Goal: Communication & Community: Answer question/provide support

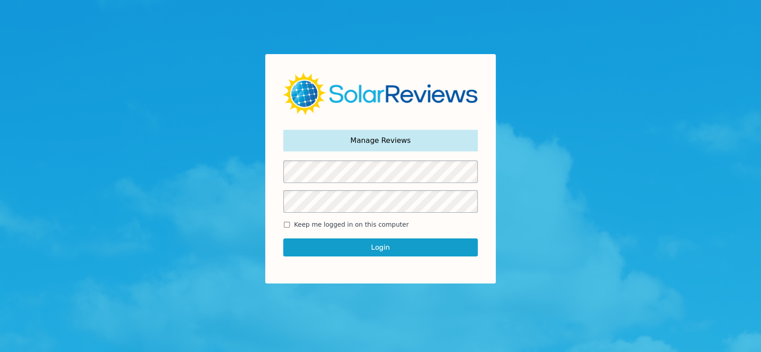
click at [307, 226] on span "Keep me logged in on this computer" at bounding box center [351, 224] width 115 height 9
click at [290, 226] on input "Keep me logged in on this computer" at bounding box center [286, 225] width 7 height 6
checkbox input "true"
click at [326, 245] on button "Login" at bounding box center [380, 247] width 195 height 18
click at [388, 245] on button "Login" at bounding box center [380, 247] width 195 height 18
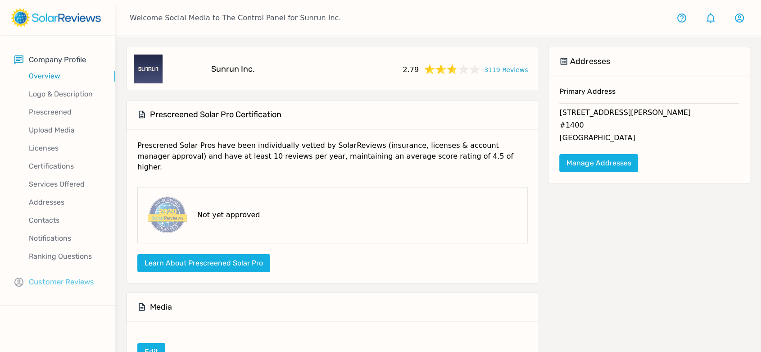
click at [71, 281] on p "Customer Reviews" at bounding box center [61, 281] width 65 height 11
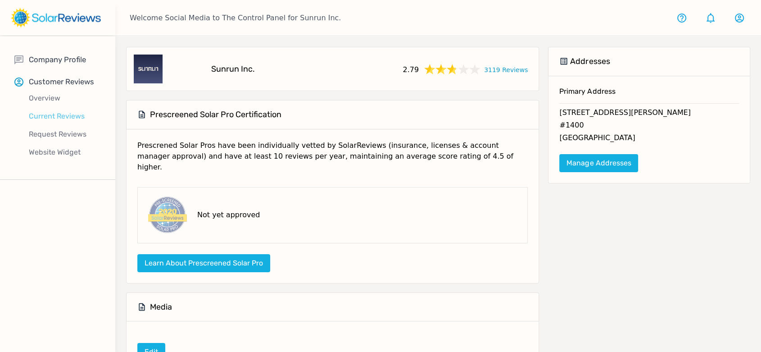
click at [54, 117] on p "Current Reviews" at bounding box center [64, 116] width 101 height 11
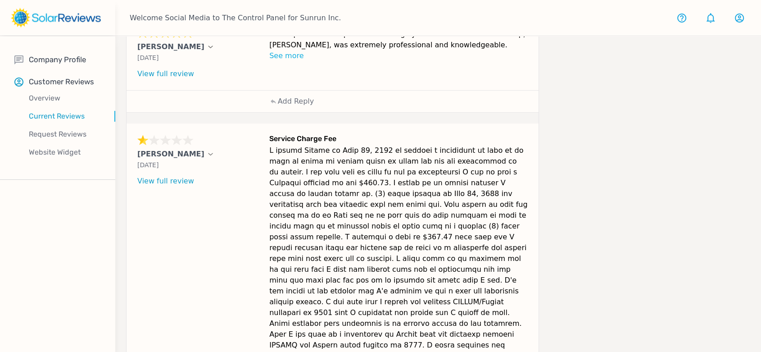
scroll to position [536, 0]
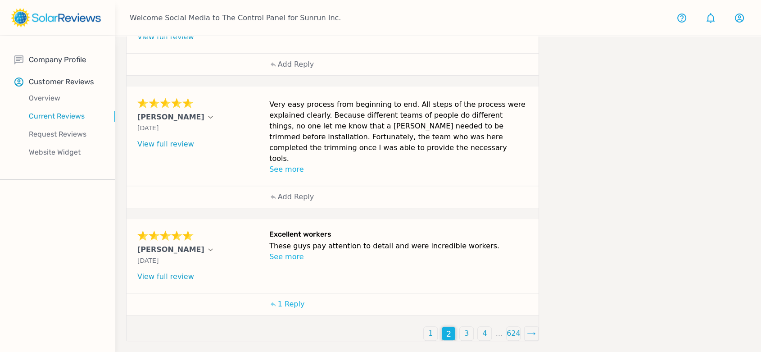
scroll to position [428, 0]
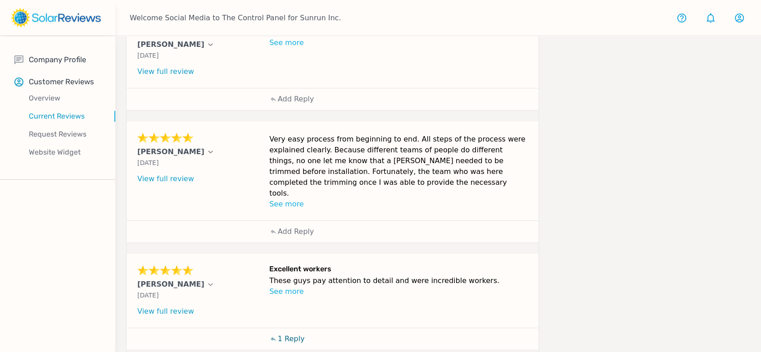
click at [274, 336] on icon at bounding box center [273, 338] width 5 height 5
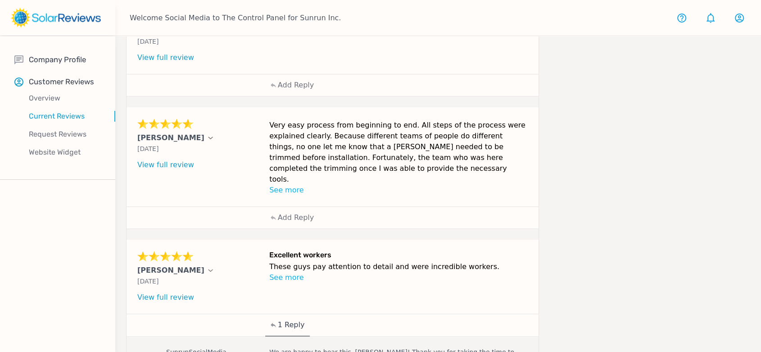
scroll to position [436, 0]
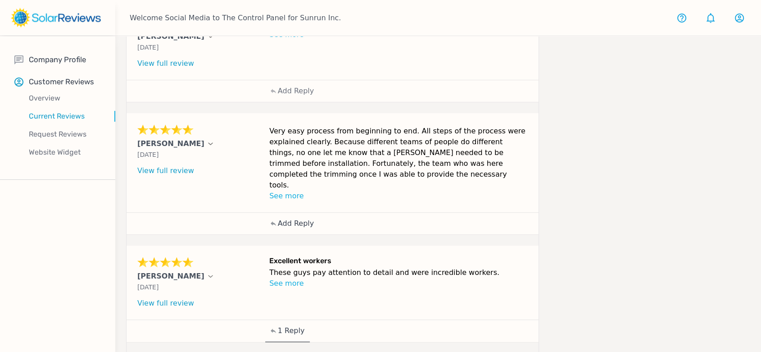
click at [297, 218] on p "Add Reply" at bounding box center [296, 223] width 36 height 11
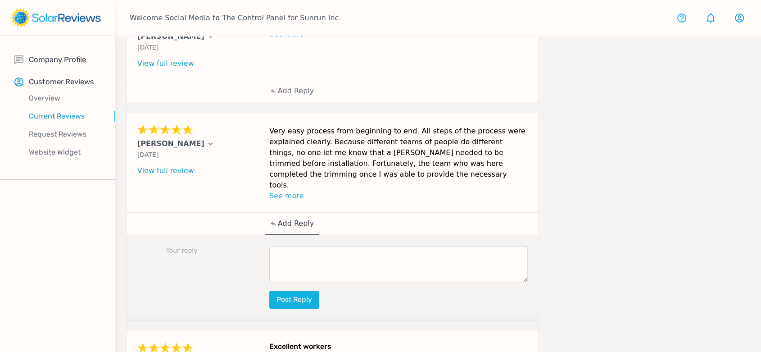
scroll to position [385, 0]
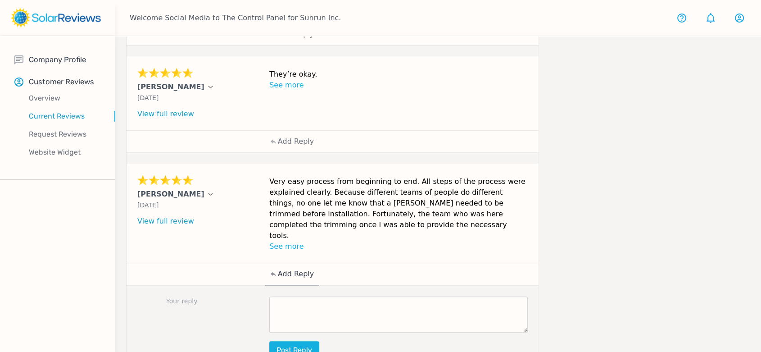
click at [341, 296] on textarea at bounding box center [398, 314] width 258 height 36
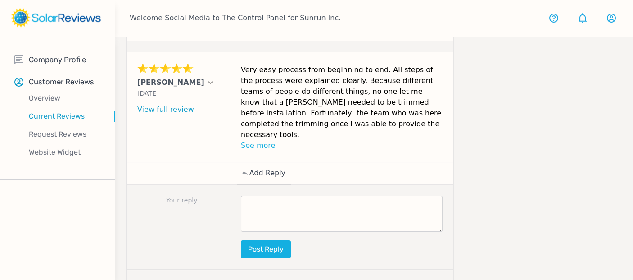
scroll to position [509, 0]
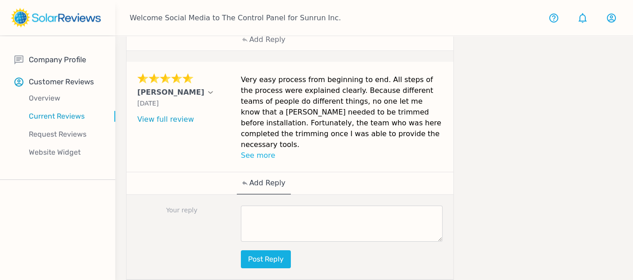
paste textarea "Thanks for your review, [Customer Name]! Our goal is to make going solar easy a…"
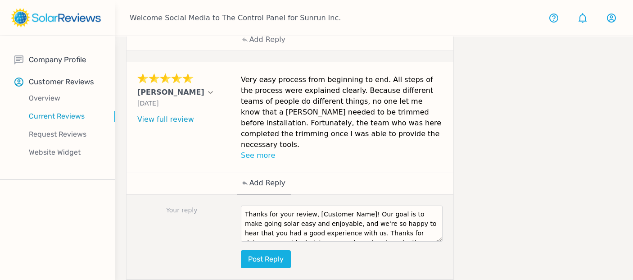
click at [274, 205] on textarea "Thanks for your review, [Customer Name]! Our goal is to make going solar easy a…" at bounding box center [342, 223] width 202 height 36
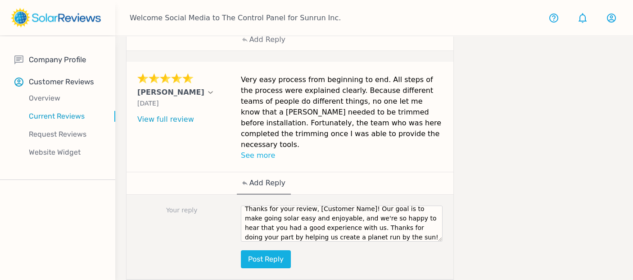
scroll to position [0, 0]
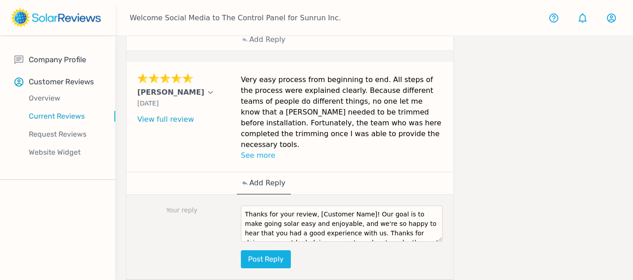
drag, startPoint x: 361, startPoint y: 189, endPoint x: 311, endPoint y: 189, distance: 50.0
click at [311, 205] on textarea "Thanks for your review, [Customer Name]! Our goal is to make going solar easy a…" at bounding box center [342, 223] width 202 height 36
type textarea "Thanks for your review, [PERSON_NAME]! Our goal is to make going solar easy and…"
click at [266, 250] on button "Post reply" at bounding box center [266, 259] width 50 height 18
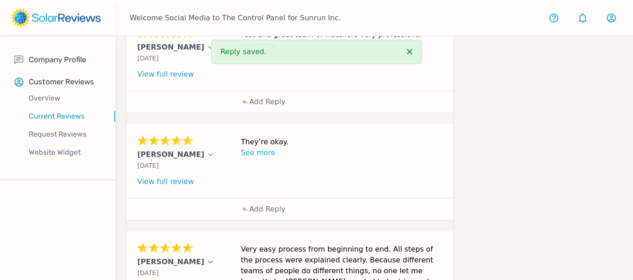
scroll to position [338, 0]
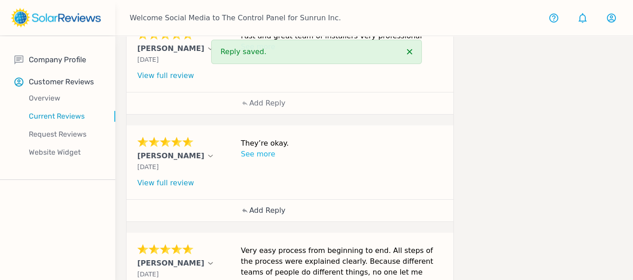
click at [268, 203] on div "Add Reply" at bounding box center [264, 210] width 54 height 22
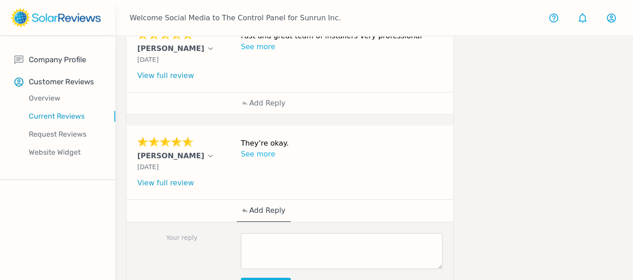
click at [287, 233] on textarea at bounding box center [342, 251] width 202 height 36
paste textarea "Thank you so much for being part of our Sunrun family!"
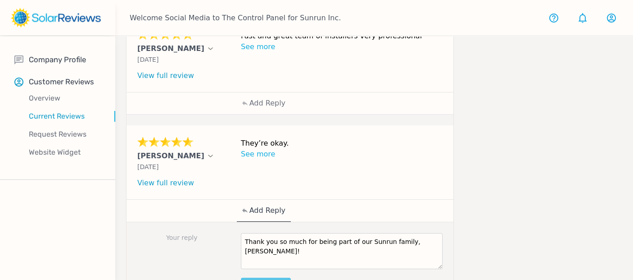
type textarea "Thank you so much for being part of our Sunrun family, [PERSON_NAME]!"
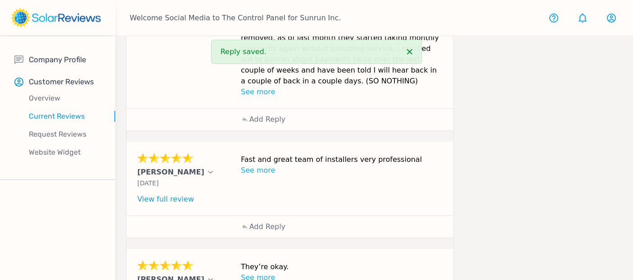
scroll to position [211, 0]
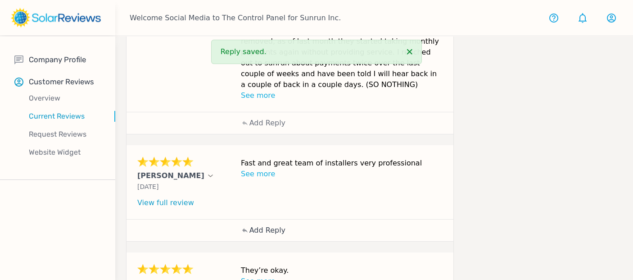
click at [274, 225] on p "Add Reply" at bounding box center [267, 230] width 36 height 11
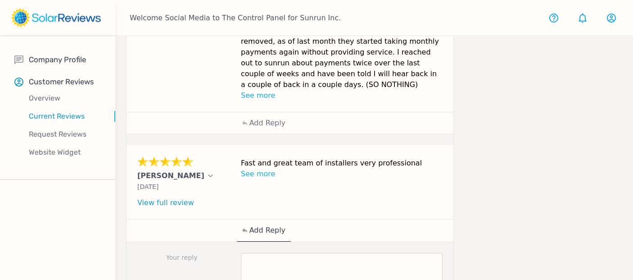
paste textarea "Thank you for sharing your experience, [PERSON_NAME]! We're thrilled to hear th…"
click at [280, 253] on textarea at bounding box center [342, 271] width 202 height 36
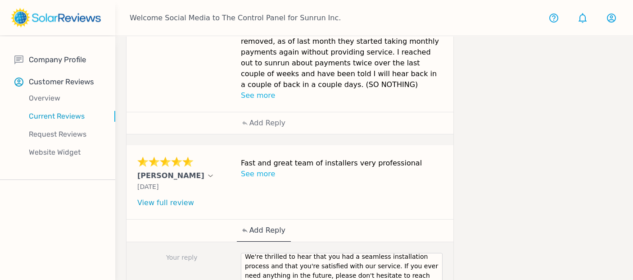
scroll to position [0, 0]
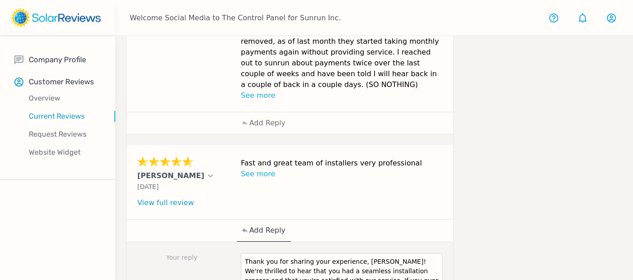
click at [376, 253] on textarea "Thank you for sharing your experience, [PERSON_NAME]! We're thrilled to hear th…" at bounding box center [342, 271] width 202 height 36
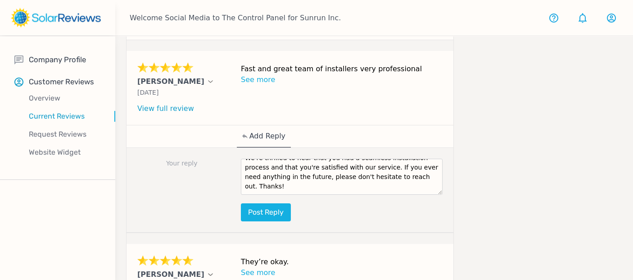
scroll to position [320, 0]
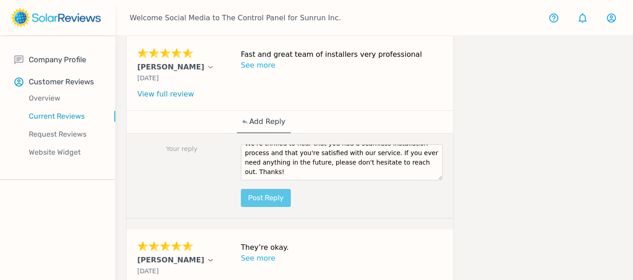
type textarea "Thank you for sharing your experience, [PERSON_NAME]! We're thrilled to hear th…"
click at [271, 189] on button "Post reply" at bounding box center [266, 198] width 50 height 18
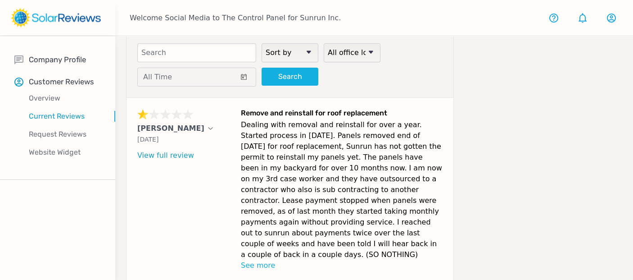
scroll to position [42, 0]
drag, startPoint x: 380, startPoint y: 247, endPoint x: 125, endPoint y: 124, distance: 283.0
drag, startPoint x: 378, startPoint y: 249, endPoint x: 136, endPoint y: 131, distance: 269.7
click at [136, 131] on div "[PERSON_NAME] [DATE] What type of installation was this? no answer What year wa…" at bounding box center [290, 189] width 327 height 184
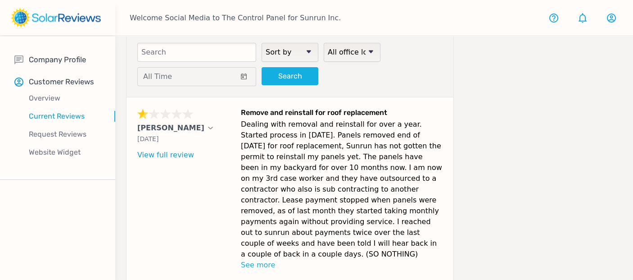
copy div "[PERSON_NAME] [DATE] What type of installation was this? no answer What year wa…"
click at [307, 194] on p "Dealing with removal and reinstall for over a year. Started process in [DATE]. …" at bounding box center [342, 189] width 202 height 140
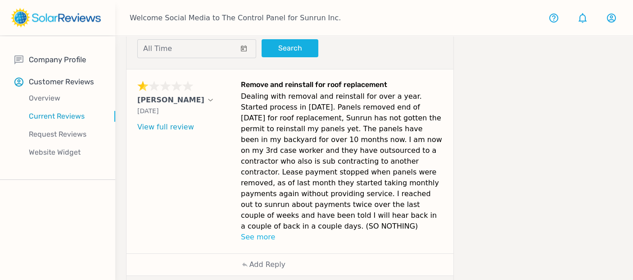
scroll to position [98, 0]
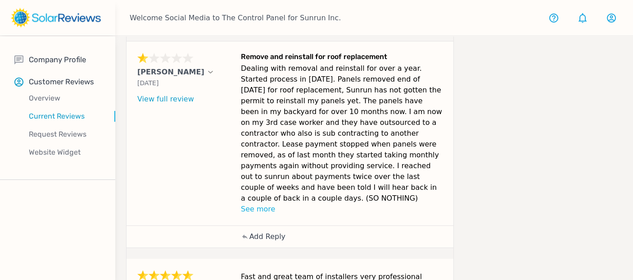
click at [272, 231] on p "Add Reply" at bounding box center [267, 236] width 36 height 11
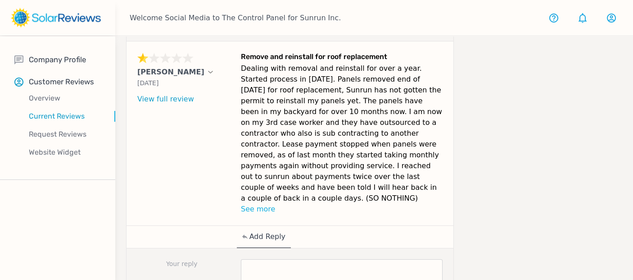
click at [309, 259] on textarea at bounding box center [342, 277] width 202 height 36
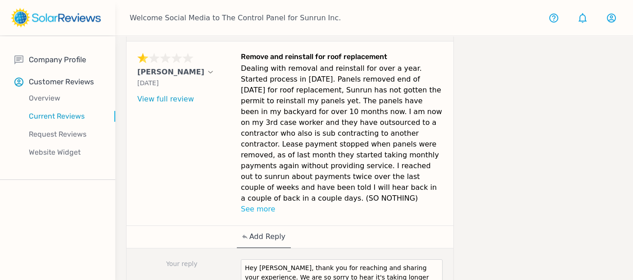
scroll to position [0, 0]
click at [347, 264] on textarea "Hey [PERSON_NAME], thank you for reaching and sharing your experience. We are s…" at bounding box center [342, 277] width 202 height 36
click at [314, 272] on textarea "Hey [PERSON_NAME], thank you for reaching out and sharing your experience. We a…" at bounding box center [342, 277] width 202 height 36
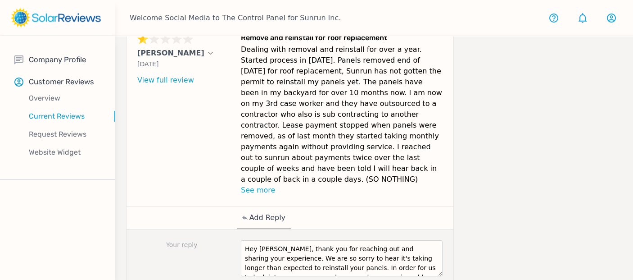
drag, startPoint x: 342, startPoint y: 260, endPoint x: 230, endPoint y: 212, distance: 121.6
click at [230, 212] on div "[PERSON_NAME] [DATE] What type of installation was this? no answer What year wa…" at bounding box center [290, 169] width 327 height 292
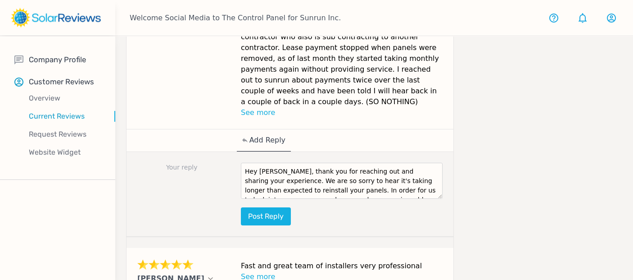
scroll to position [195, 0]
type textarea "Hey [PERSON_NAME], thank you for reaching out and sharing your experience. We a…"
click at [278, 207] on button "Post reply" at bounding box center [266, 216] width 50 height 18
